Goal: Information Seeking & Learning: Learn about a topic

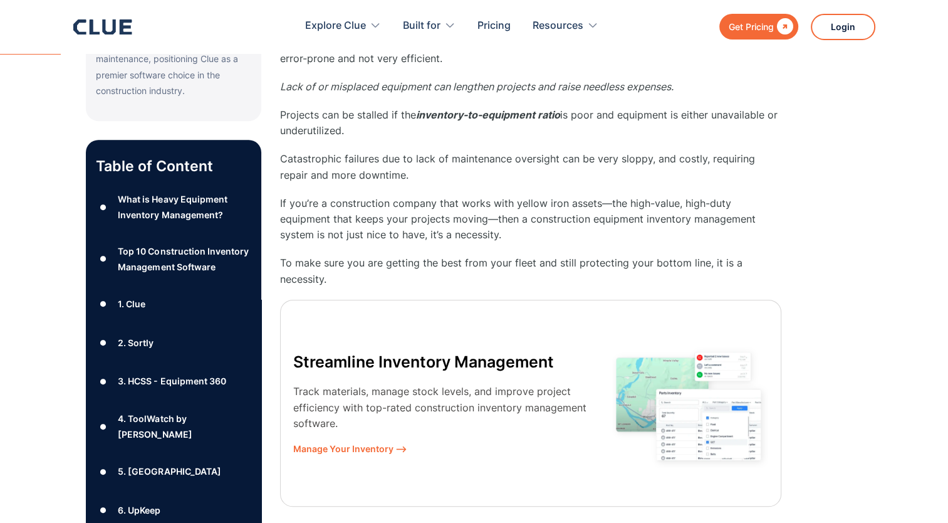
scroll to position [585, 0]
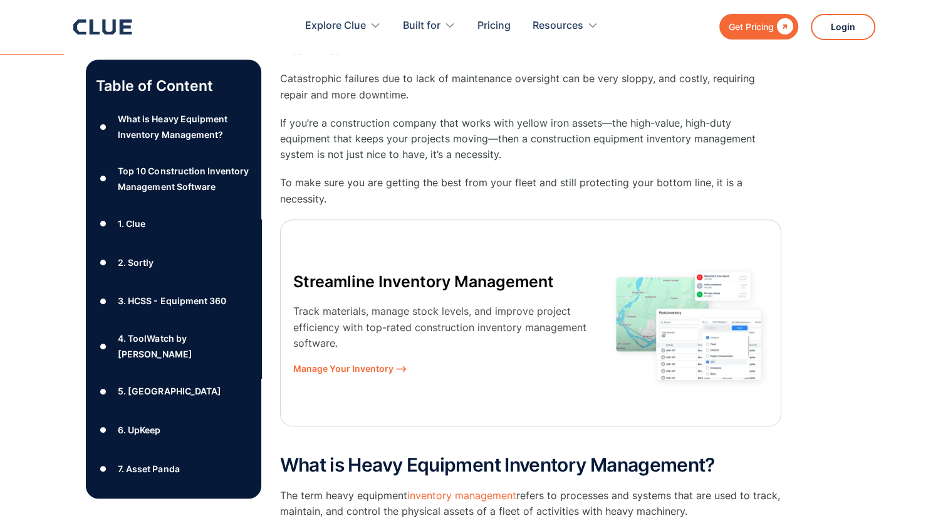
click at [137, 270] on div "2. Sortly" at bounding box center [136, 262] width 36 height 16
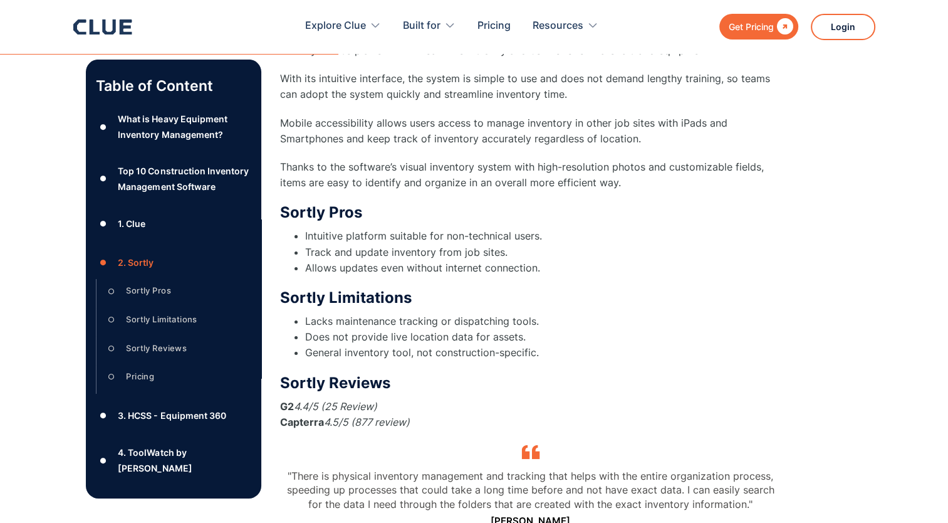
scroll to position [3913, 0]
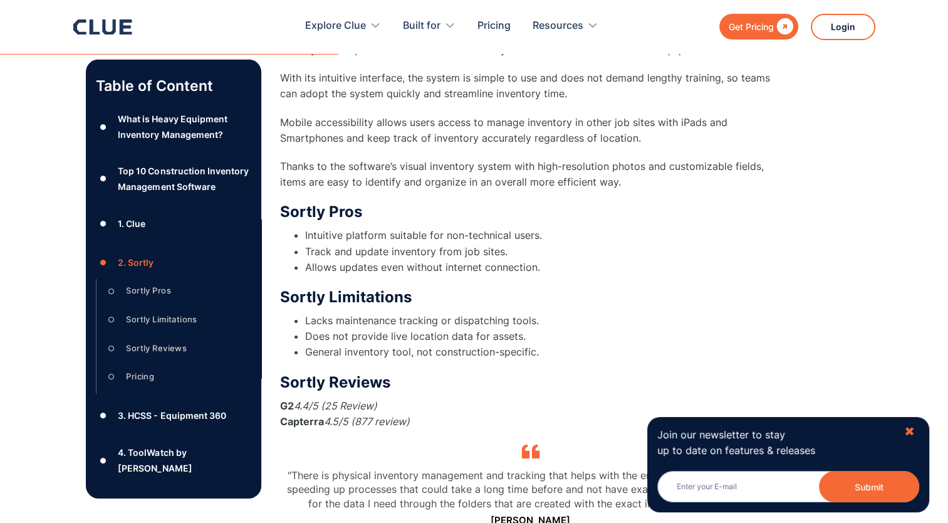
click at [909, 435] on div "✖" at bounding box center [909, 432] width 11 height 16
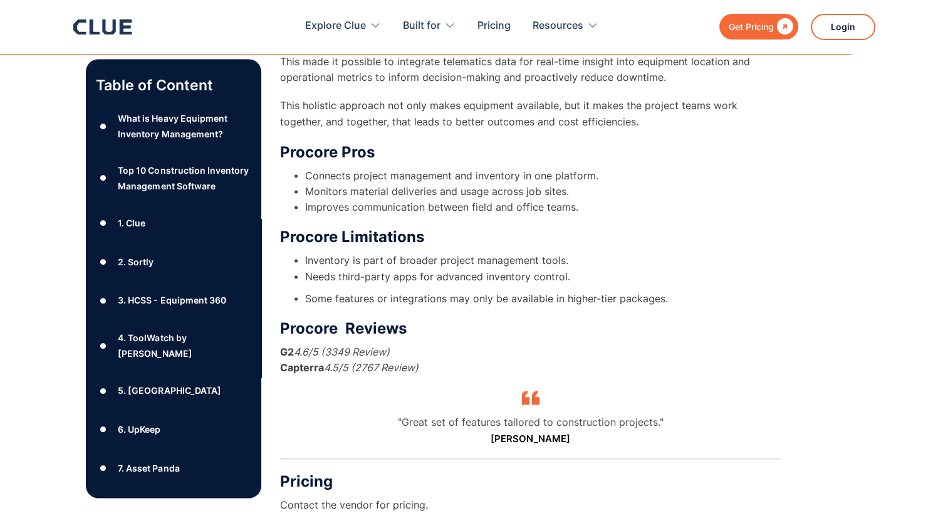
scroll to position [11716, 0]
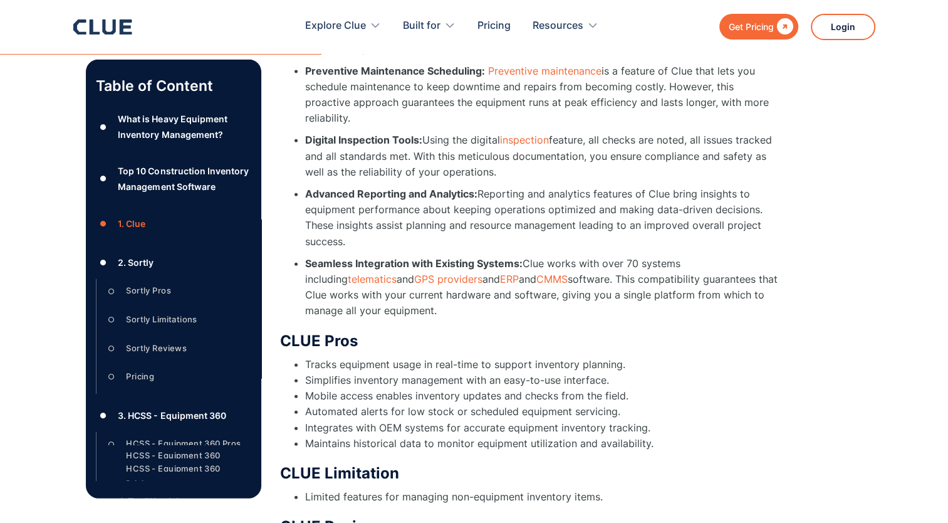
scroll to position [585, 0]
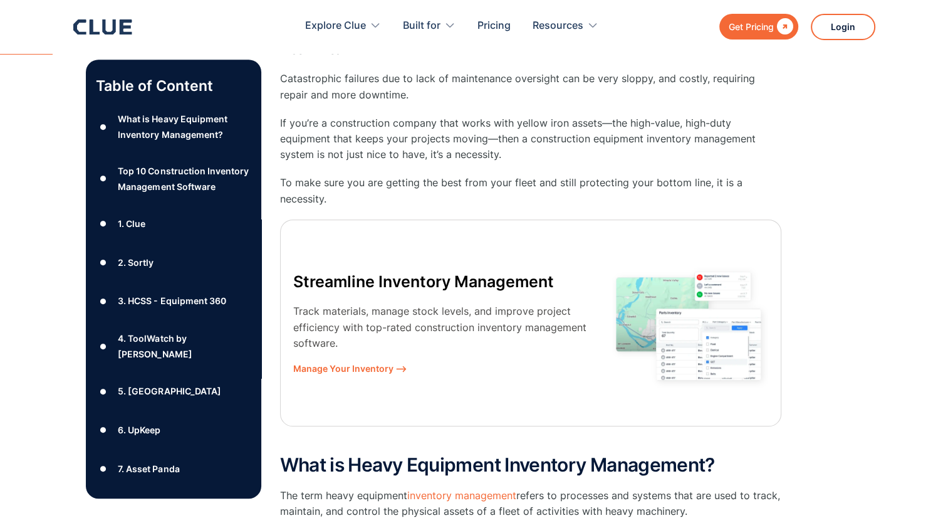
click at [147, 270] on div "2. Sortly" at bounding box center [136, 262] width 36 height 16
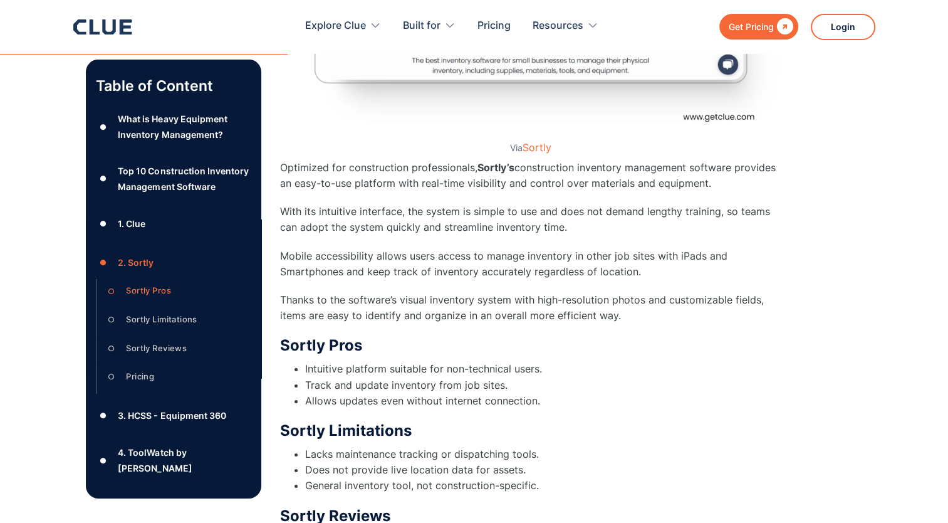
scroll to position [3877, 0]
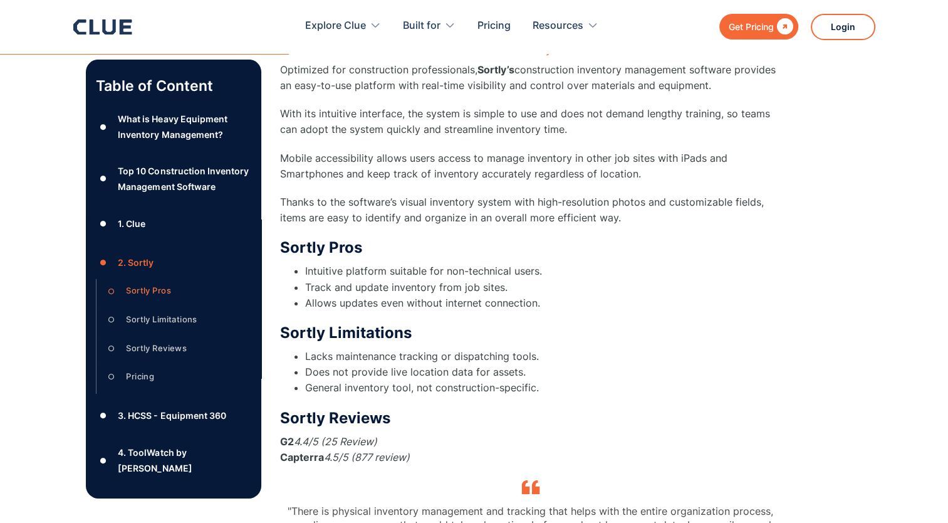
click at [170, 356] on div "Sortly Reviews" at bounding box center [156, 348] width 61 height 16
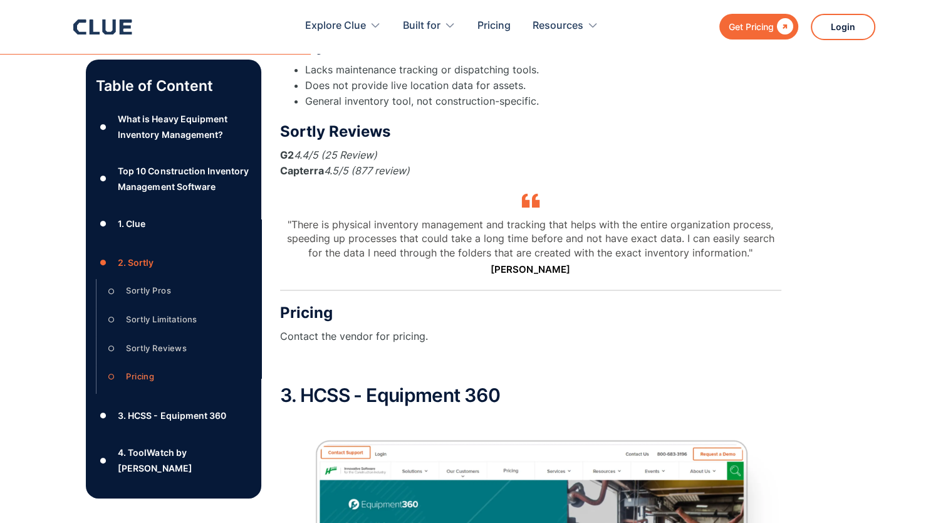
scroll to position [4188, 0]
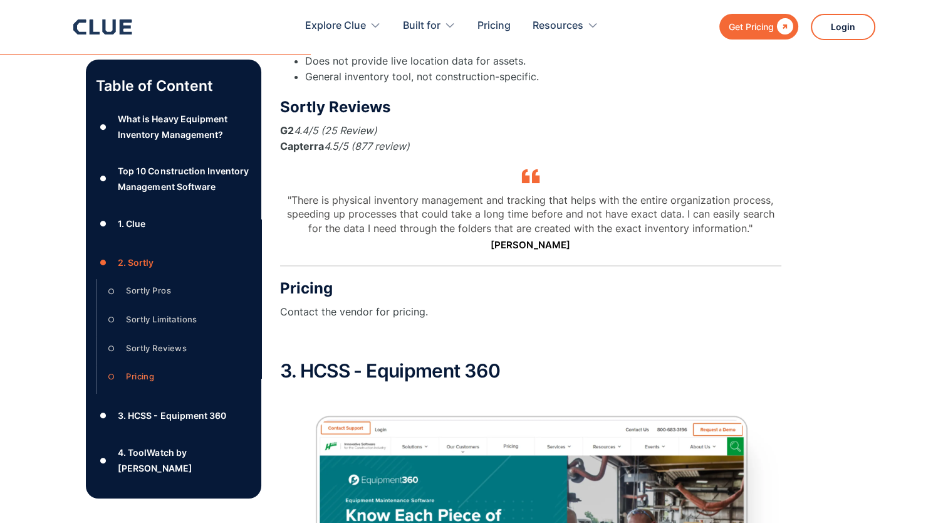
click at [385, 140] on em "4.5/5 (877 review)" at bounding box center [367, 146] width 86 height 13
click at [301, 140] on strong "Capterra" at bounding box center [302, 146] width 44 height 13
